Goal: Task Accomplishment & Management: Use online tool/utility

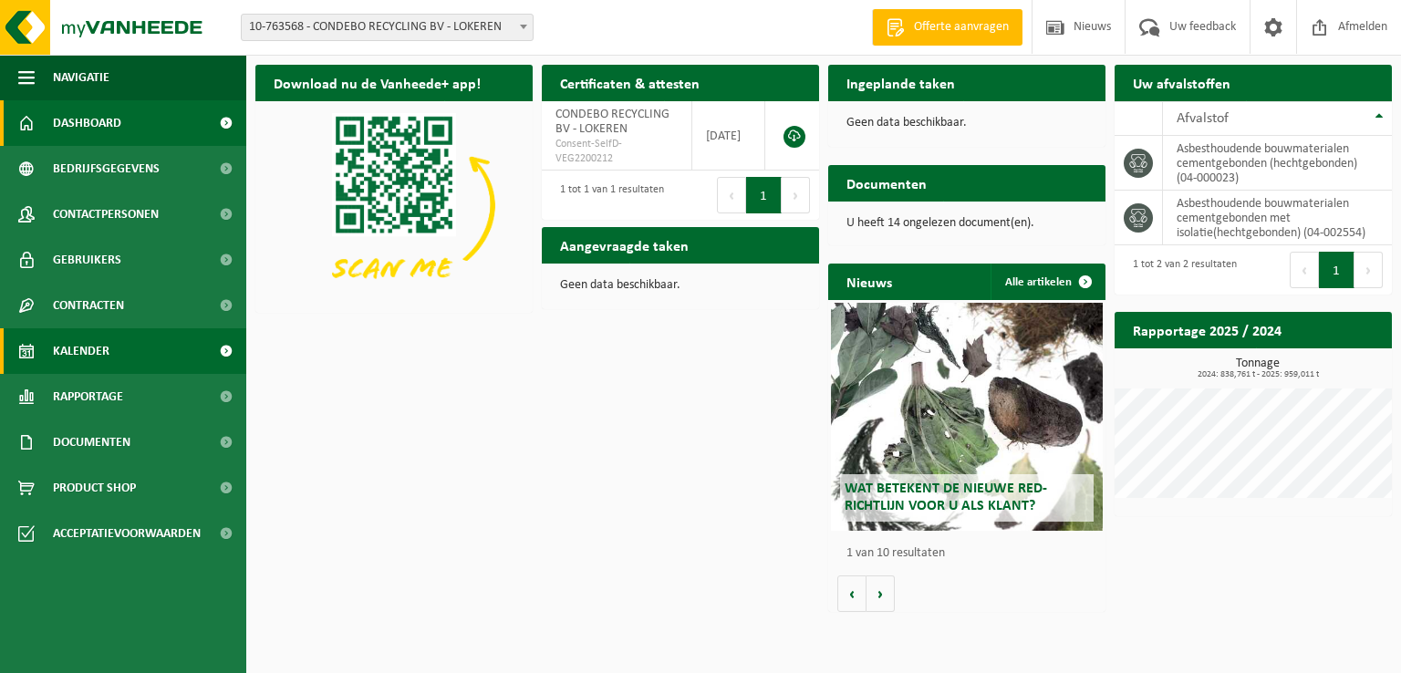
click at [94, 351] on span "Kalender" at bounding box center [81, 351] width 57 height 46
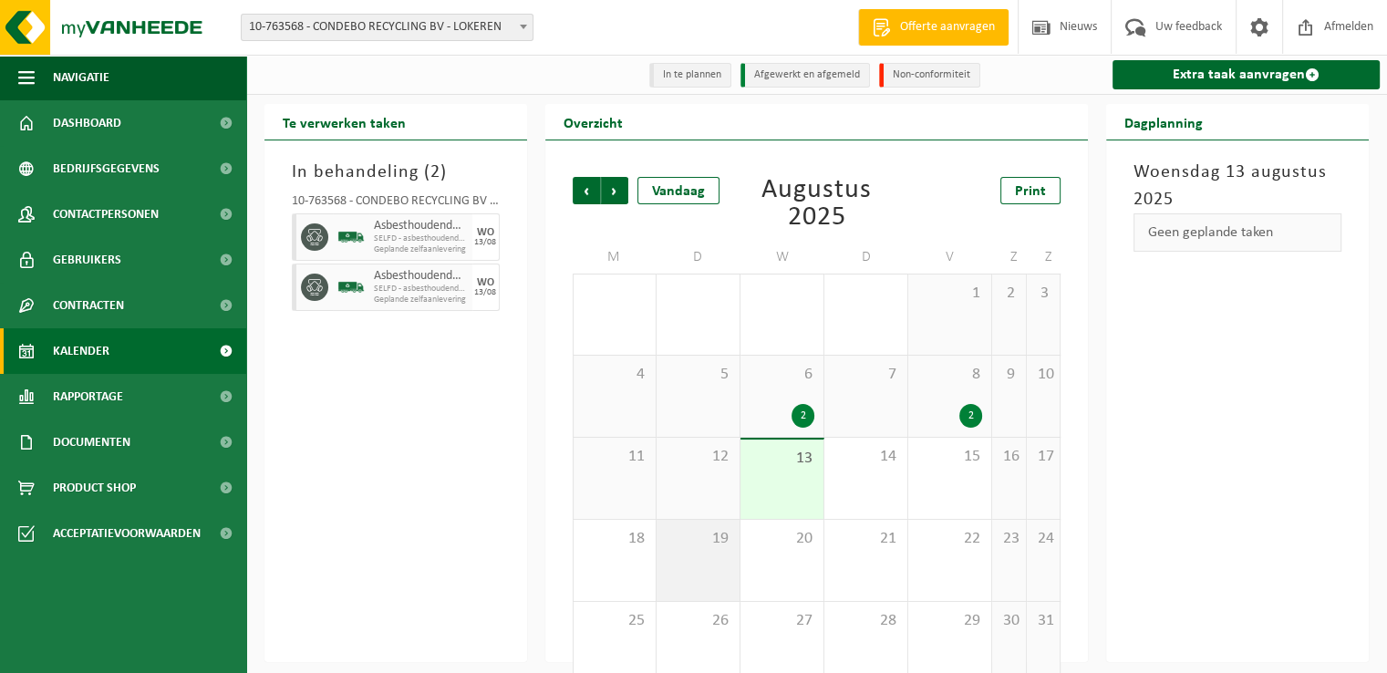
click at [725, 553] on div "19" at bounding box center [697, 560] width 83 height 81
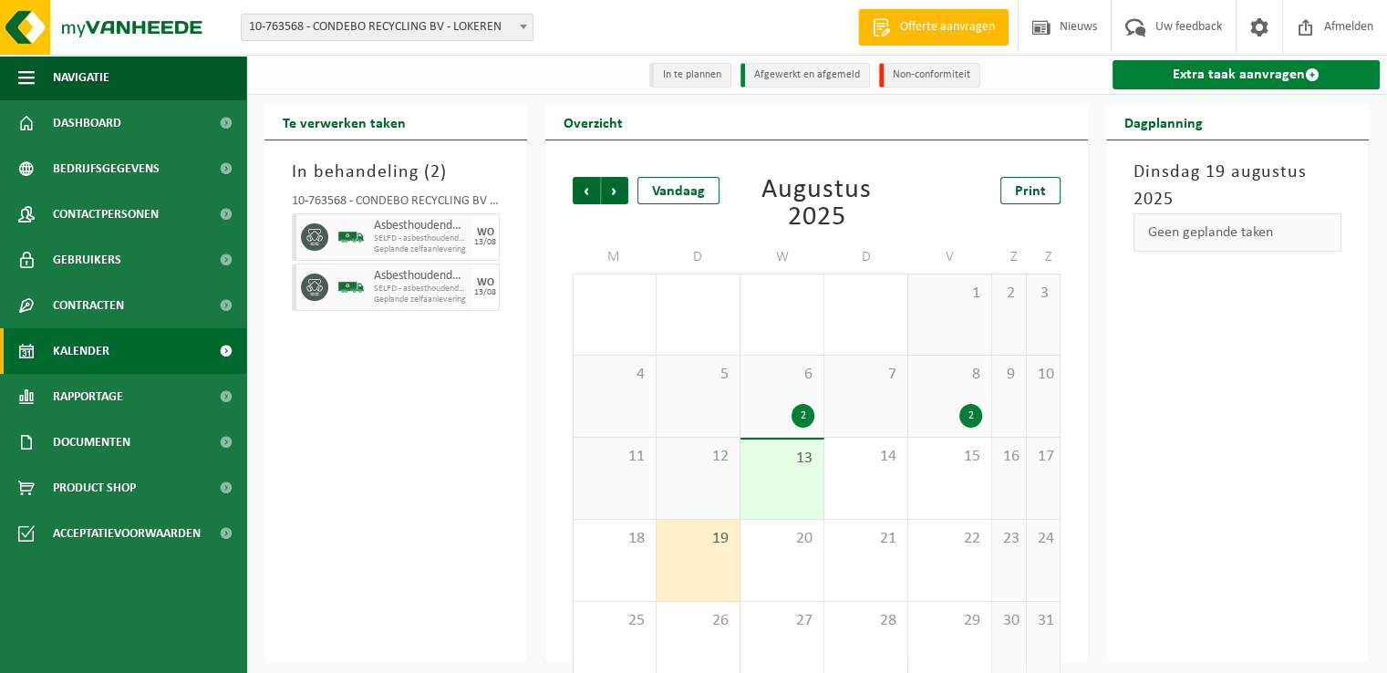
click at [1226, 77] on link "Extra taak aanvragen" at bounding box center [1245, 74] width 267 height 29
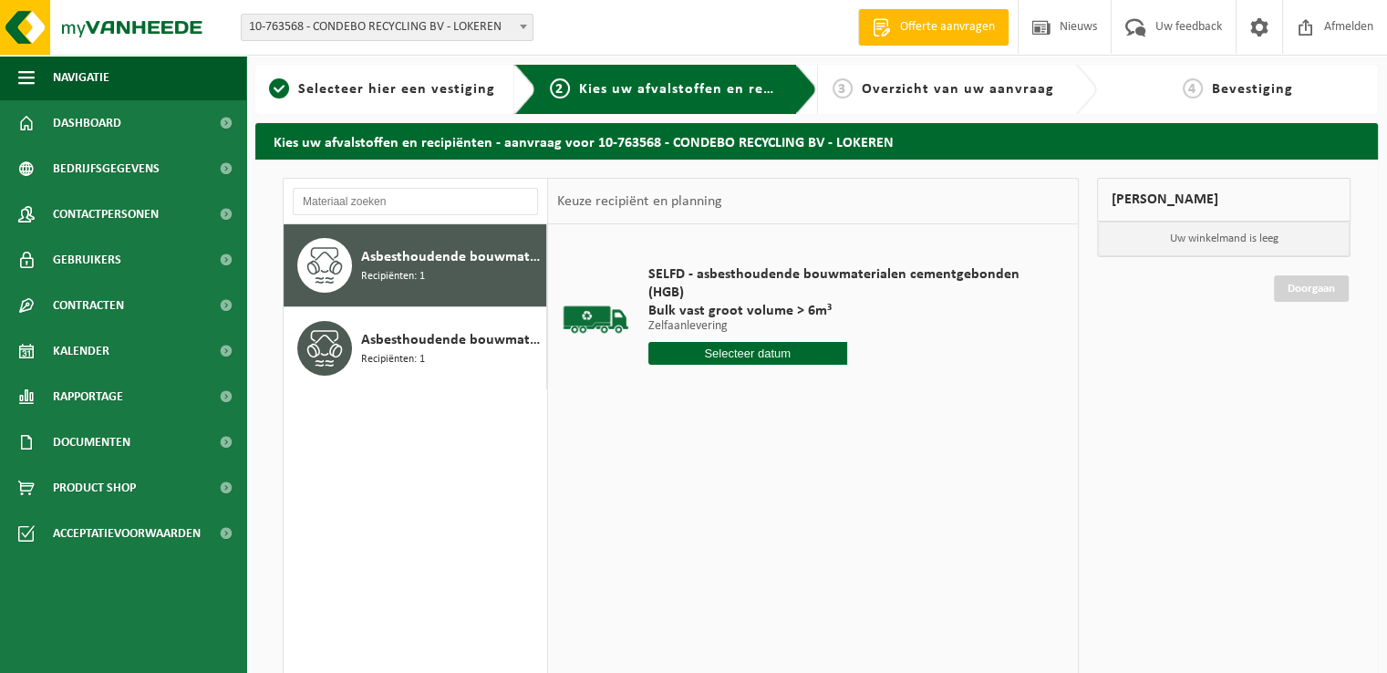
click at [791, 349] on input "text" at bounding box center [747, 353] width 199 height 23
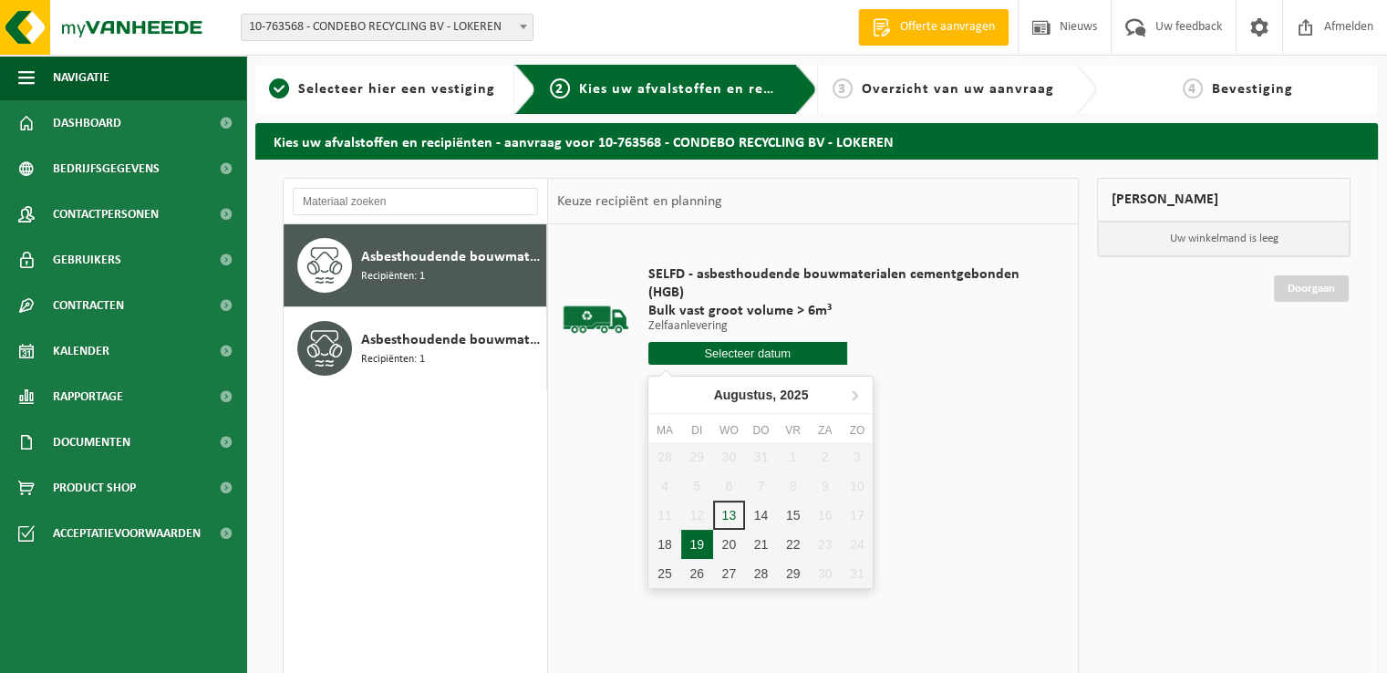
click at [705, 535] on div "19" at bounding box center [697, 544] width 32 height 29
type input "Van [DATE]"
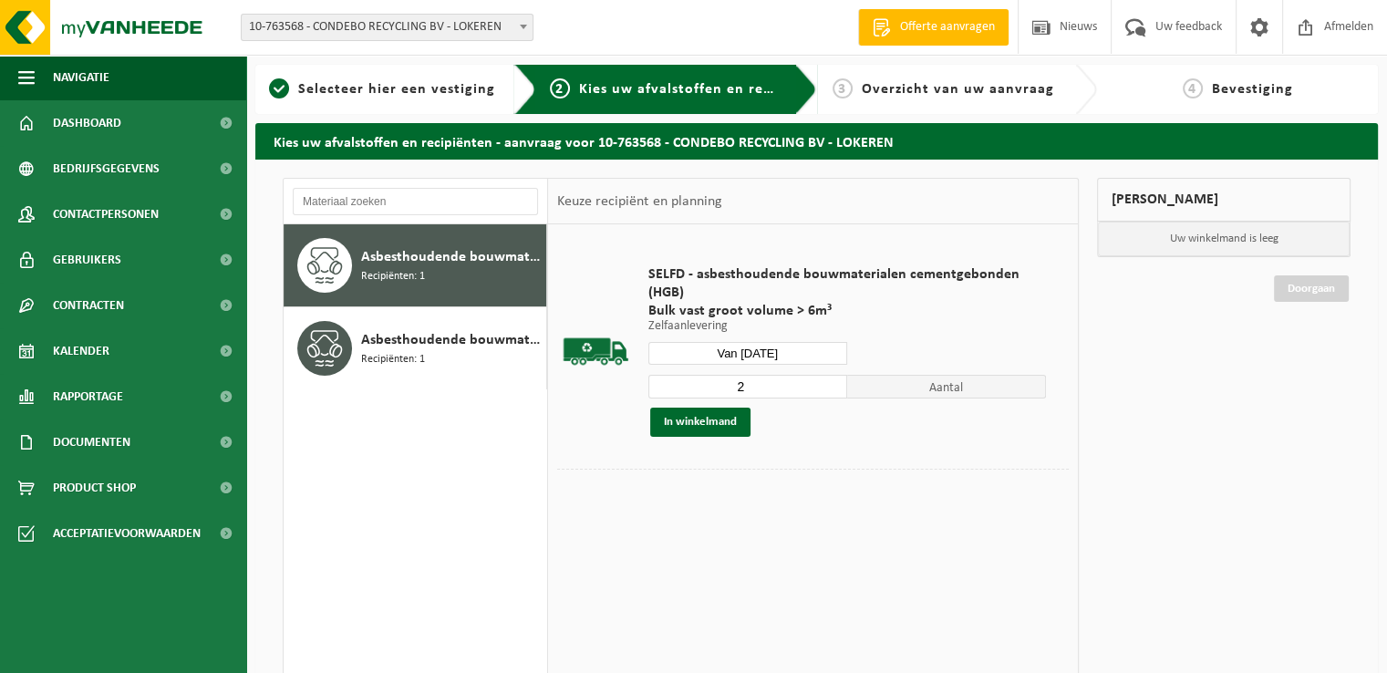
click at [837, 380] on input "2" at bounding box center [747, 387] width 199 height 24
click at [837, 380] on input "3" at bounding box center [747, 387] width 199 height 24
type input "4"
click at [837, 380] on input "4" at bounding box center [747, 387] width 199 height 24
click at [704, 422] on button "In winkelmand" at bounding box center [700, 422] width 100 height 29
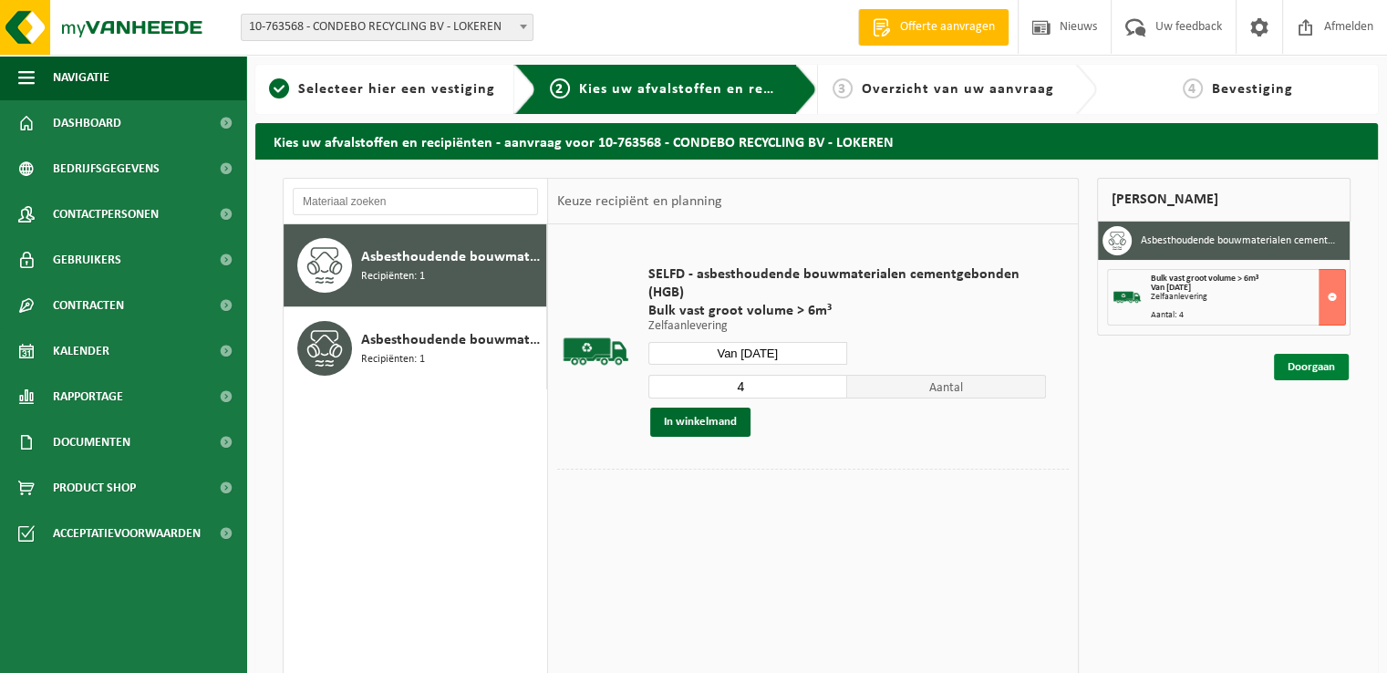
click at [1306, 366] on link "Doorgaan" at bounding box center [1311, 367] width 75 height 26
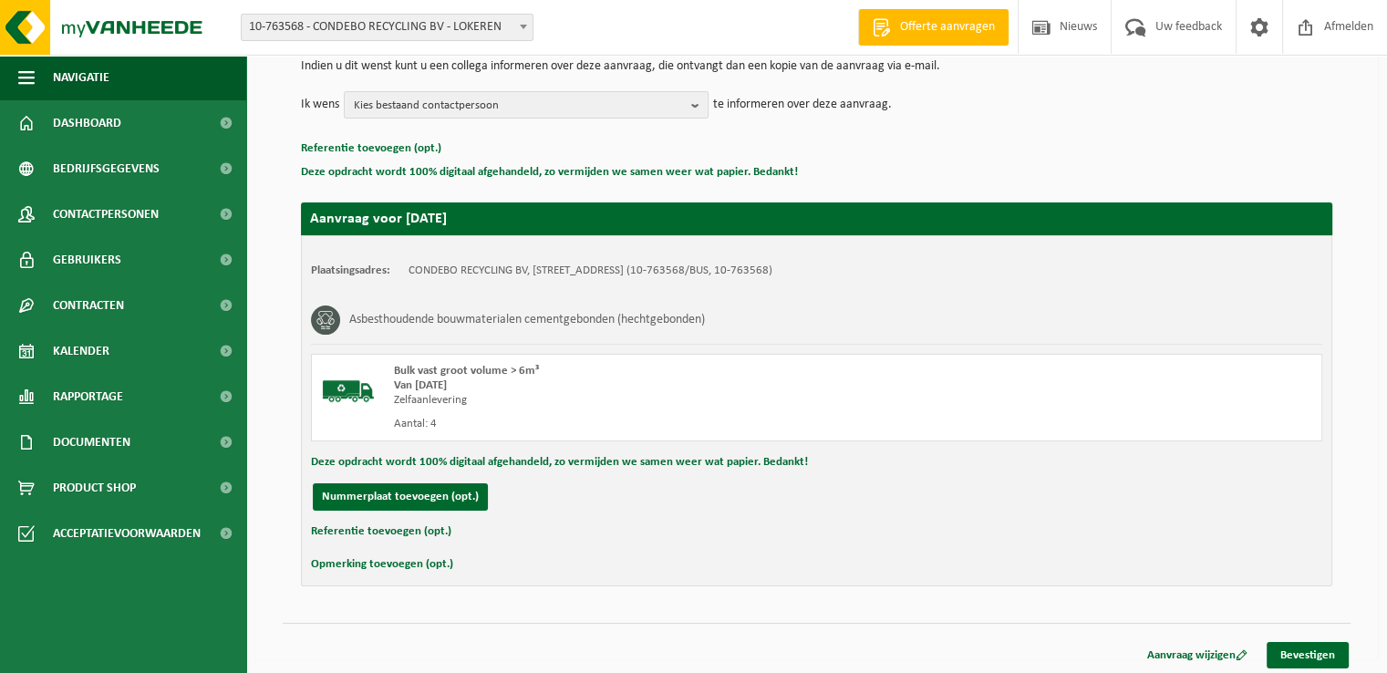
scroll to position [201, 0]
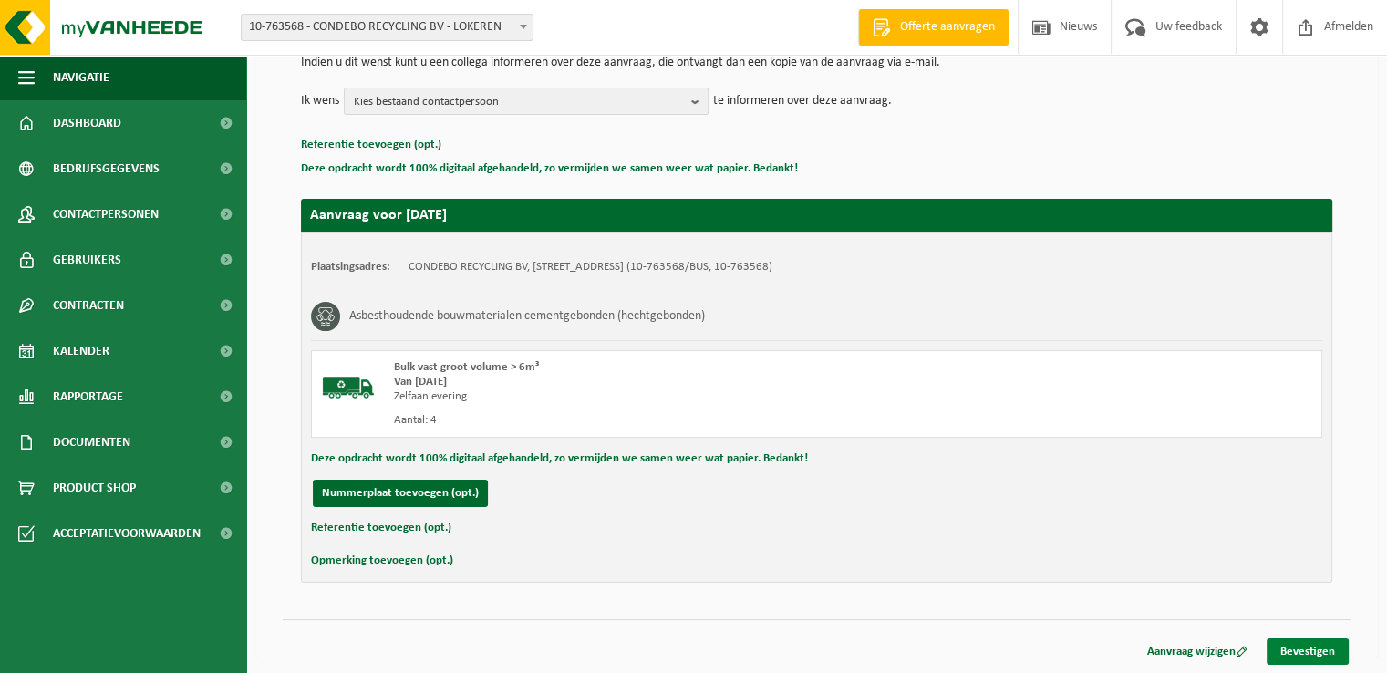
click at [1328, 649] on link "Bevestigen" at bounding box center [1307, 651] width 82 height 26
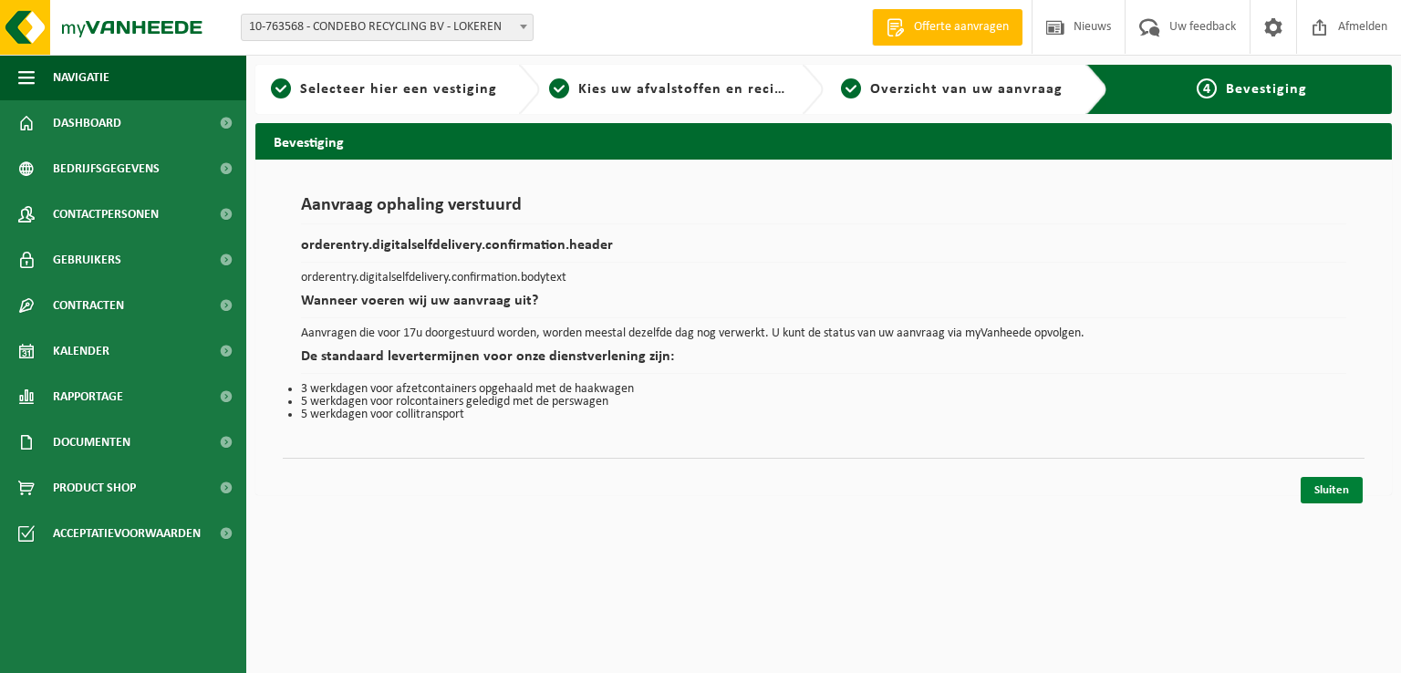
click at [1328, 486] on link "Sluiten" at bounding box center [1331, 490] width 62 height 26
